Goal: Information Seeking & Learning: Learn about a topic

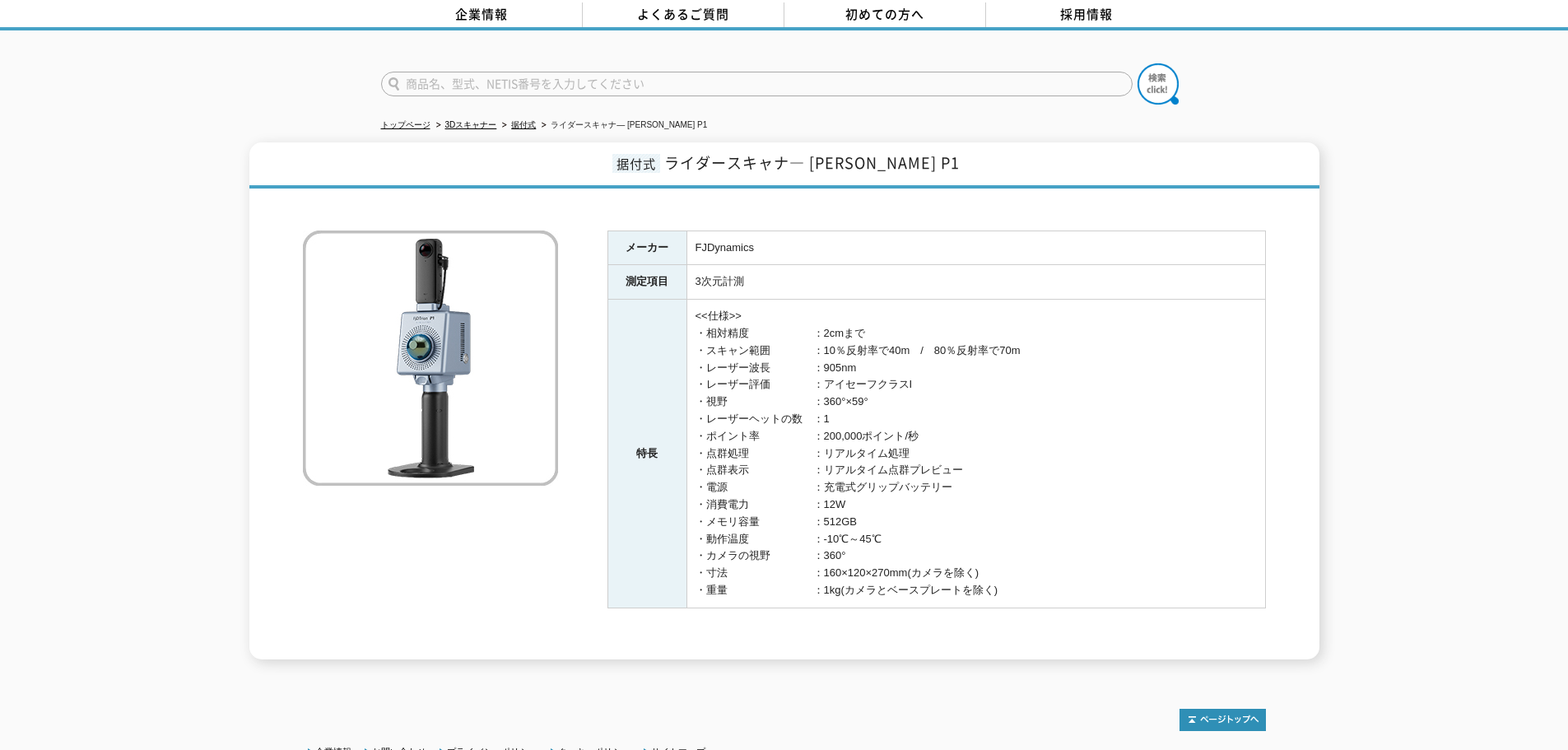
scroll to position [74, 0]
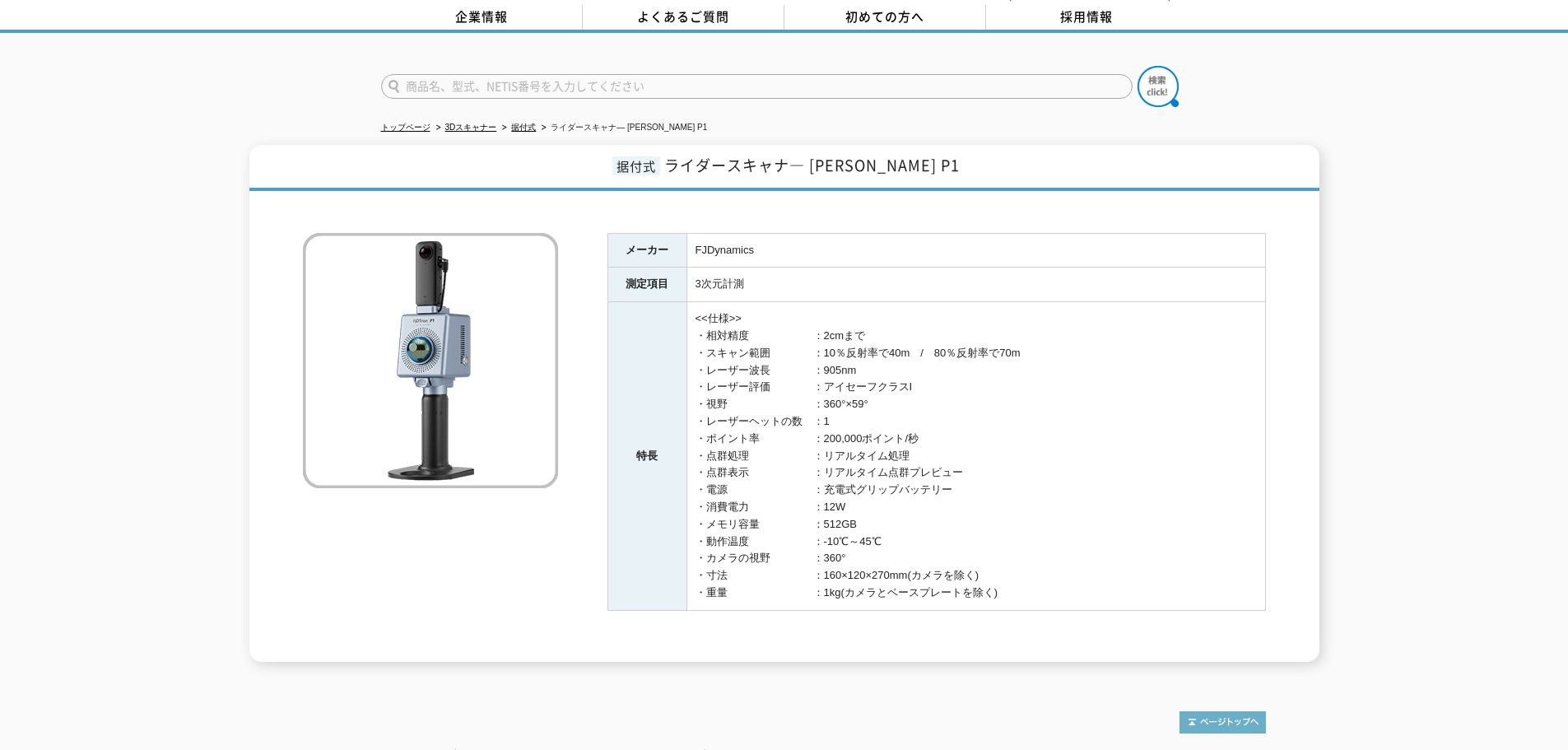
click at [1241, 715] on img at bounding box center [1223, 722] width 86 height 22
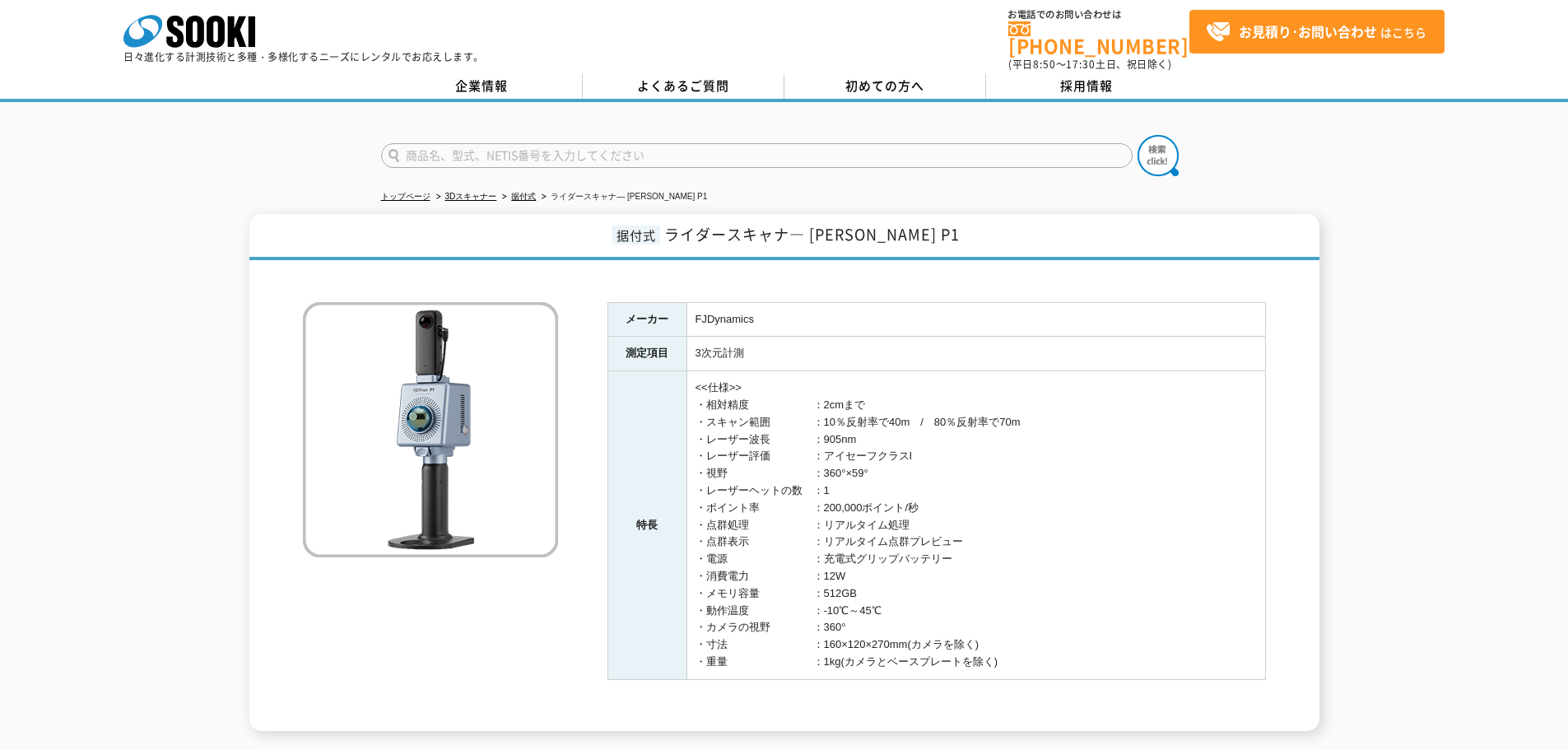
scroll to position [0, 0]
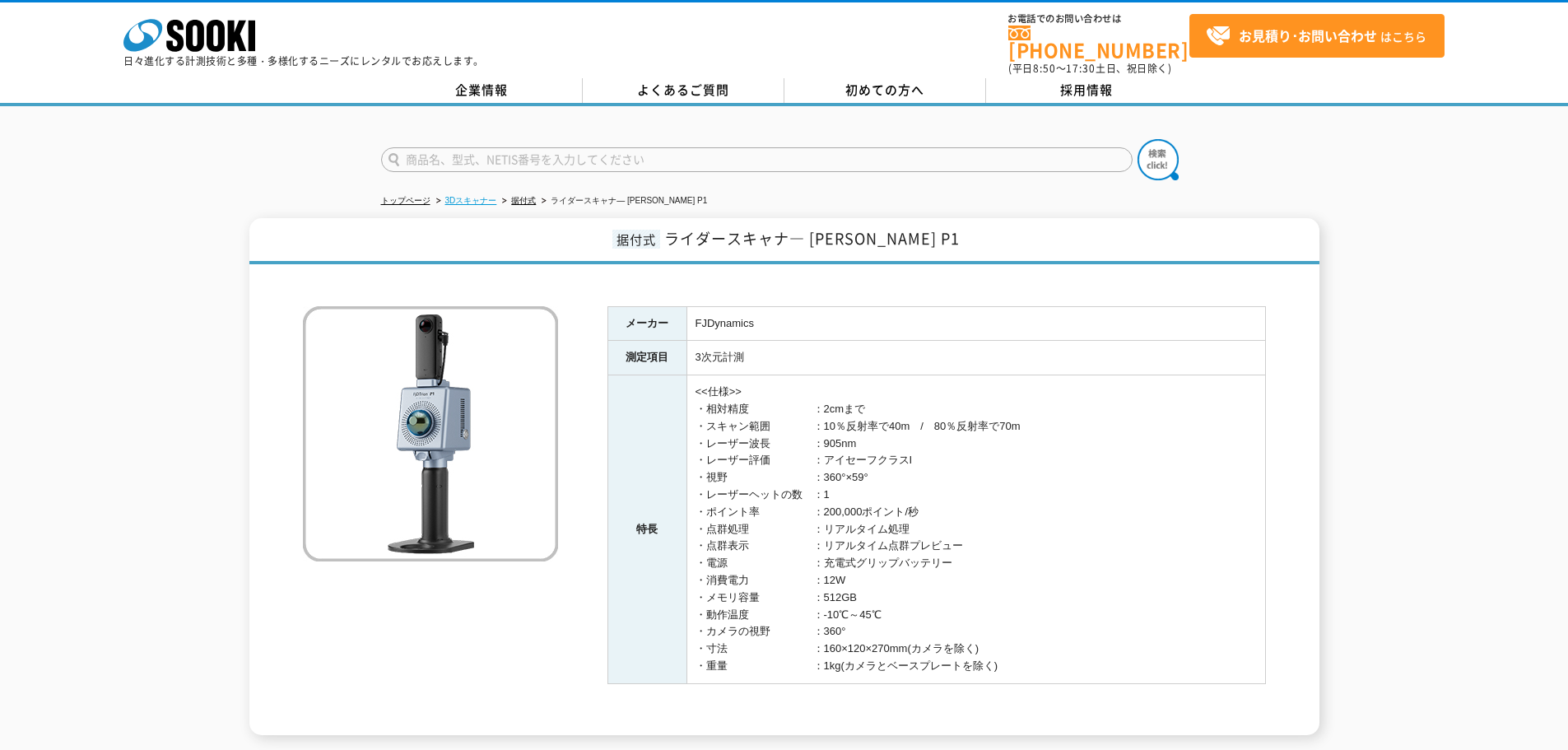
click at [455, 196] on link "3Dスキャナー" at bounding box center [471, 200] width 52 height 9
click at [528, 196] on link "据付式" at bounding box center [524, 200] width 25 height 9
drag, startPoint x: 693, startPoint y: 227, endPoint x: 908, endPoint y: 228, distance: 215.0
click at [931, 228] on span "ライダースキャナ― [PERSON_NAME] P1" at bounding box center [811, 238] width 296 height 22
copy span "ライダースキャナ― [PERSON_NAME] P1"
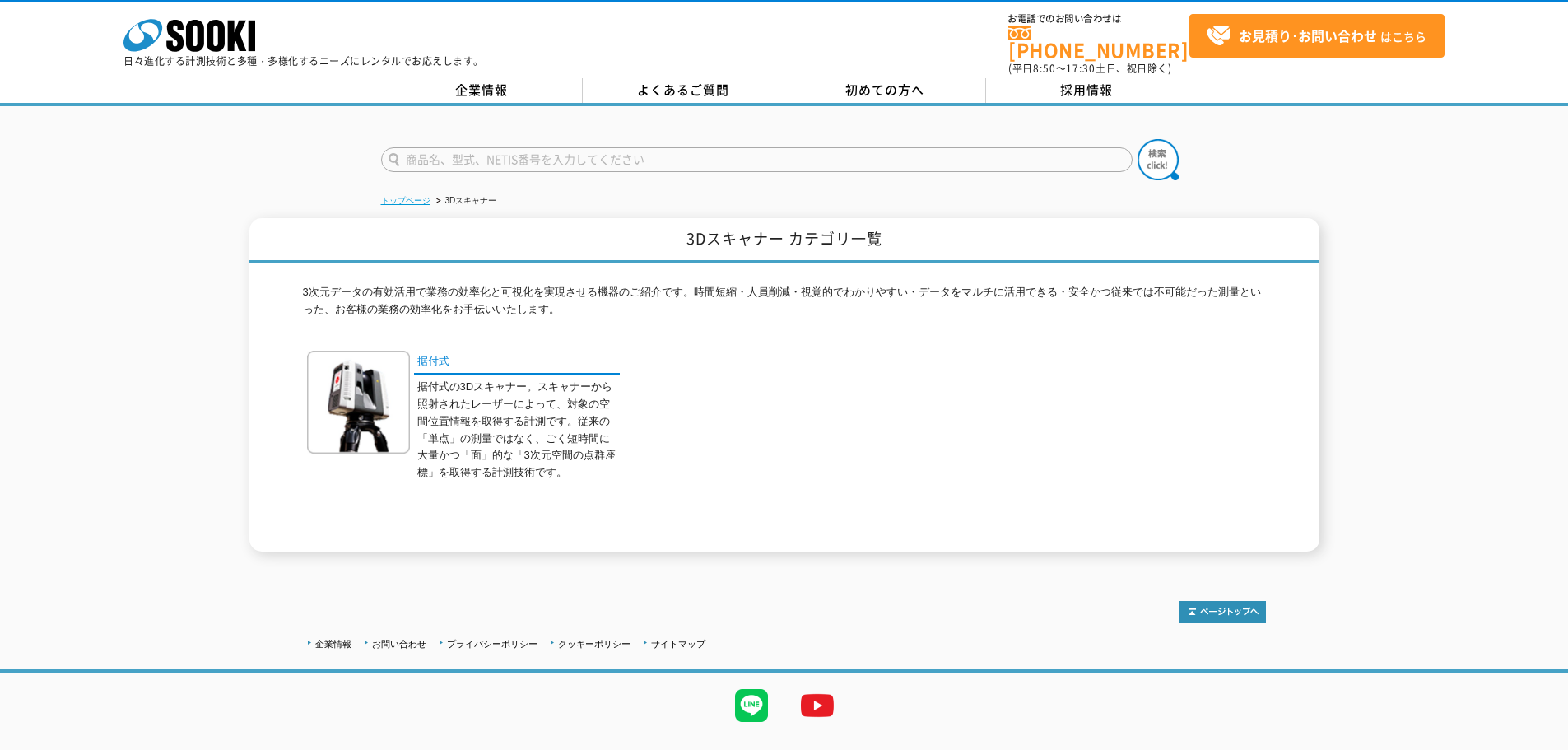
click at [397, 196] on link "トップページ" at bounding box center [406, 200] width 50 height 9
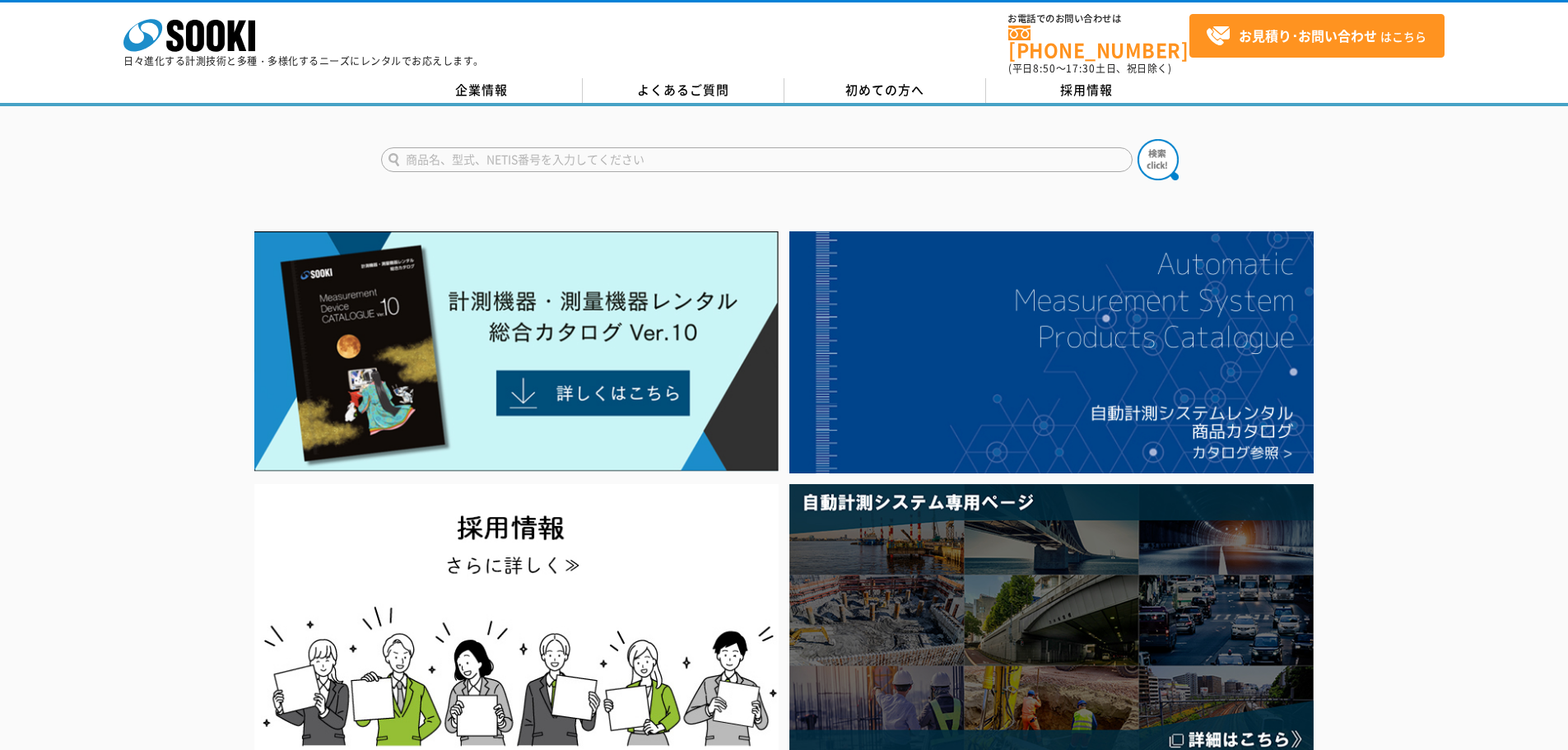
drag, startPoint x: 1572, startPoint y: 139, endPoint x: 1580, endPoint y: 77, distance: 62.5
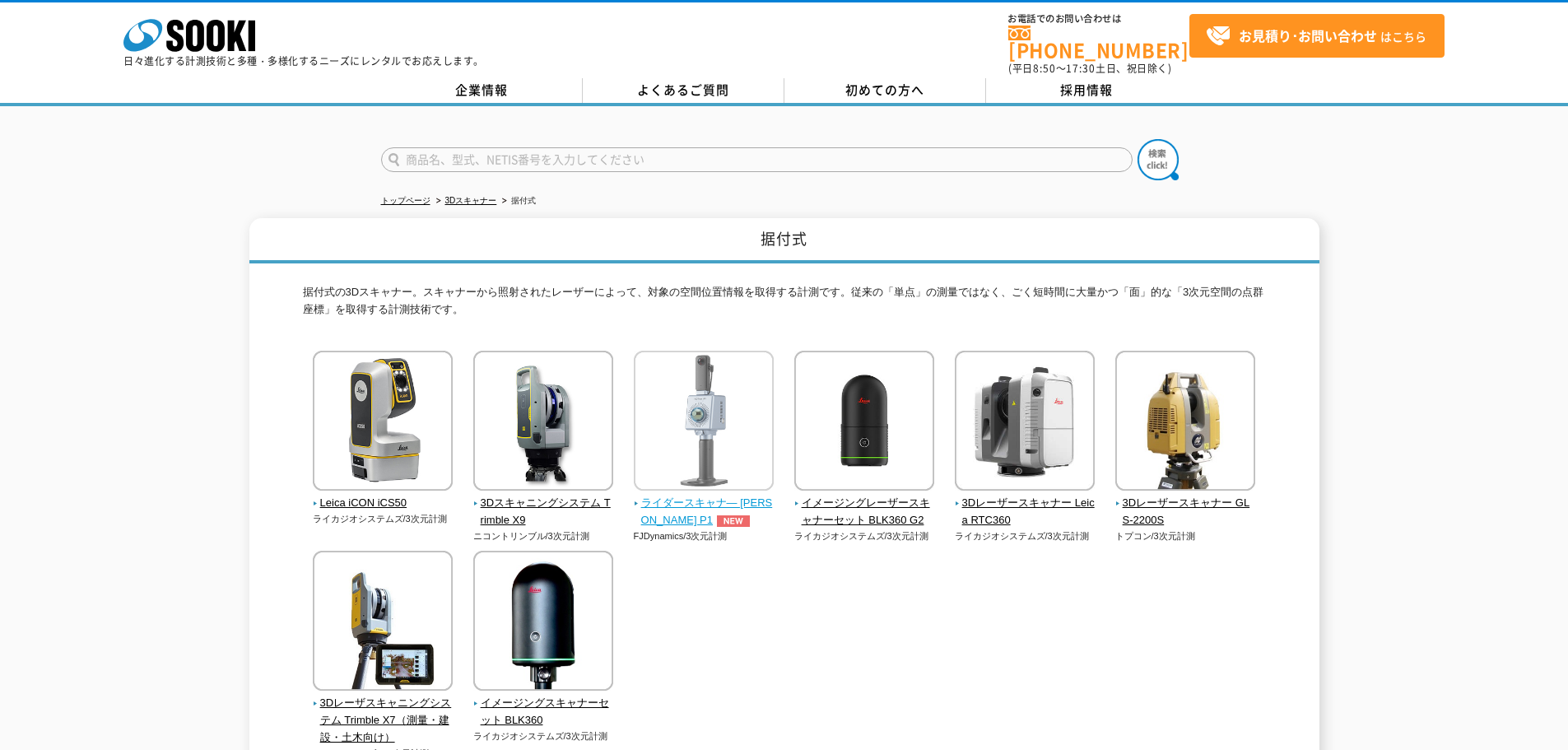
click at [684, 495] on span "ライダースキャナ― [PERSON_NAME] P1" at bounding box center [705, 512] width 141 height 35
